Goal: Transaction & Acquisition: Download file/media

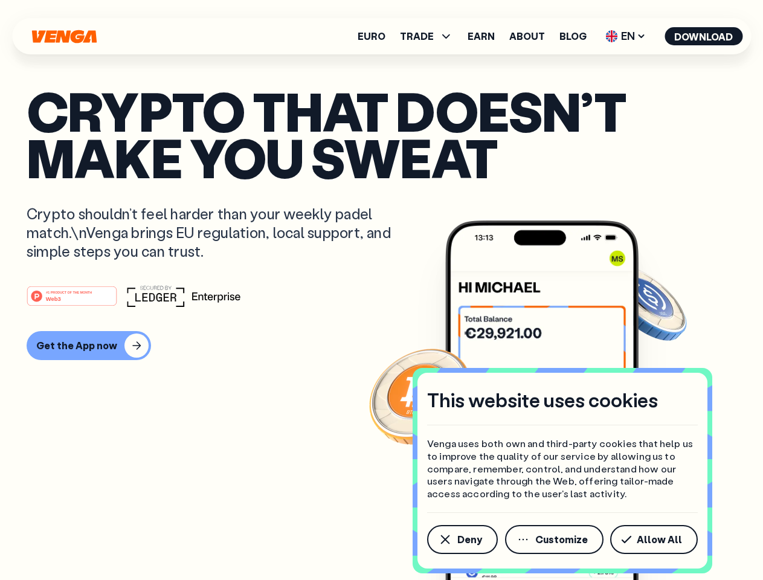
click at [381, 290] on div "#1 PRODUCT OF THE MONTH Web3" at bounding box center [382, 296] width 710 height 22
click at [462, 540] on span "Deny" at bounding box center [470, 540] width 25 height 10
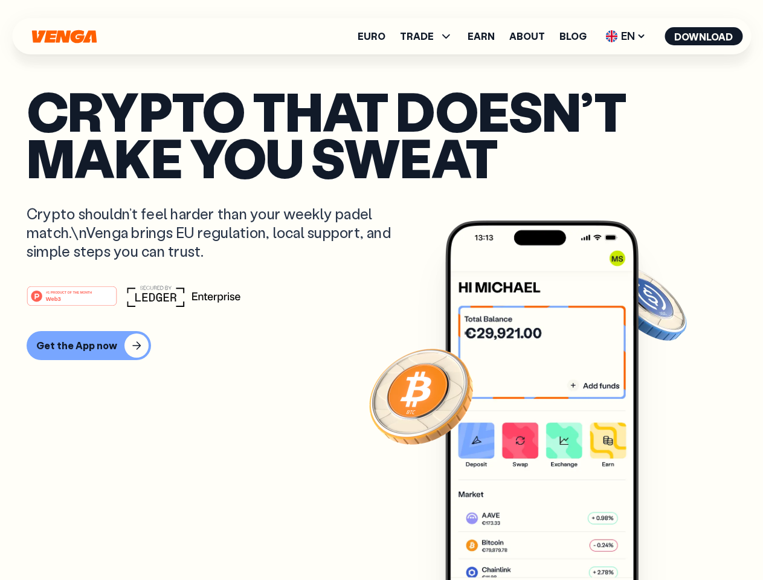
click at [555, 540] on img at bounding box center [541, 423] width 193 height 405
click at [656, 540] on article "Crypto that doesn’t make you sweat Crypto shouldn’t feel harder than your weekl…" at bounding box center [382, 314] width 710 height 453
click at [430, 36] on span "TRADE" at bounding box center [417, 36] width 34 height 10
click at [626, 36] on span "EN" at bounding box center [625, 36] width 49 height 19
click at [704, 36] on button "Download" at bounding box center [704, 36] width 78 height 18
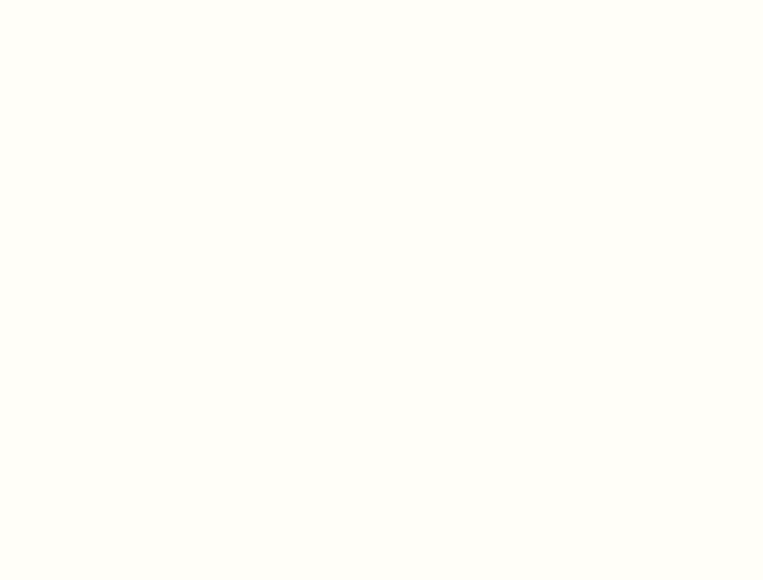
click at [381, 0] on html "This website uses cookies Venga uses both own and third-party cookies that help…" at bounding box center [381, 0] width 763 height 0
click at [87, 0] on html "This website uses cookies Venga uses both own and third-party cookies that help…" at bounding box center [381, 0] width 763 height 0
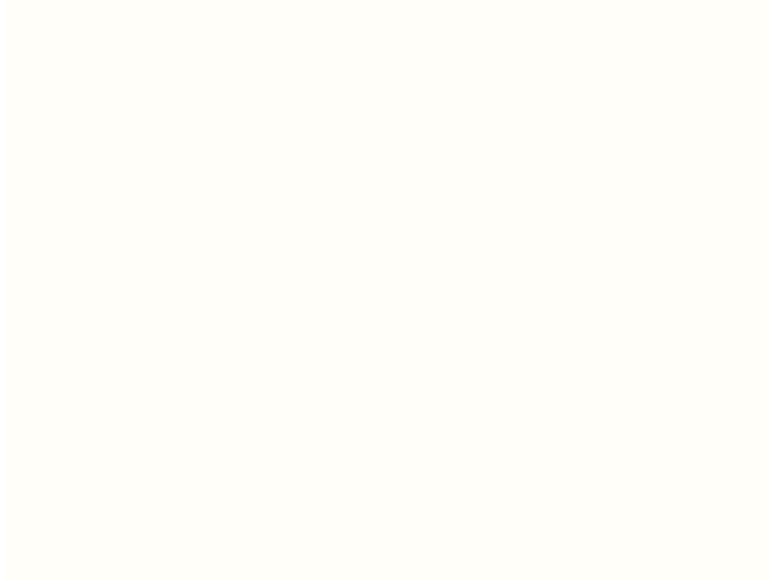
click at [74, 0] on html "This website uses cookies Venga uses both own and third-party cookies that help…" at bounding box center [381, 0] width 763 height 0
